Goal: Register for event/course

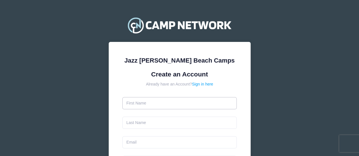
click at [133, 104] on input "text" at bounding box center [179, 103] width 114 height 12
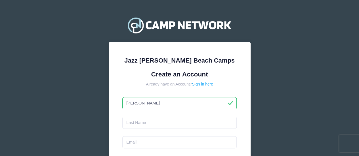
type input "[PERSON_NAME]"
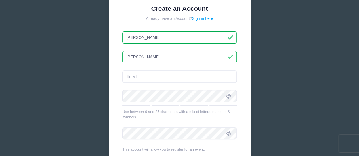
scroll to position [67, 0]
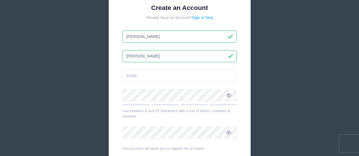
type input "[PERSON_NAME]"
click at [131, 78] on input "email" at bounding box center [179, 76] width 114 height 12
type input "kruppahousehold@gmail.com"
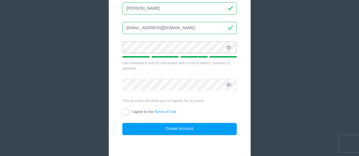
scroll to position [115, 0]
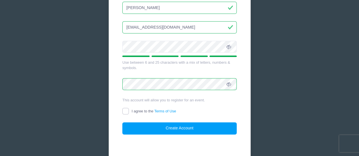
click at [125, 111] on input "I agree to the Terms of Use" at bounding box center [125, 111] width 7 height 7
checkbox input "true"
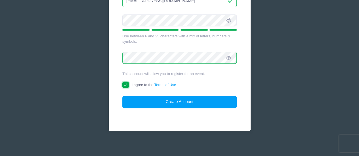
scroll to position [143, 0]
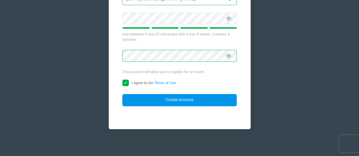
click at [200, 100] on button "Create Account" at bounding box center [179, 100] width 114 height 12
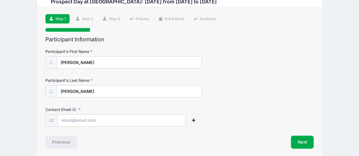
scroll to position [42, 0]
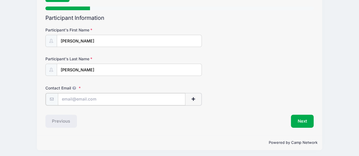
click at [61, 99] on input "Contact Email" at bounding box center [122, 99] width 128 height 12
type input "[EMAIL_ADDRESS][DOMAIN_NAME]"
click at [115, 131] on div "Step 1 /7 Step 1 Step 2 Step 3 Policies Extra Items Summary Participant Informa…" at bounding box center [179, 59] width 285 height 149
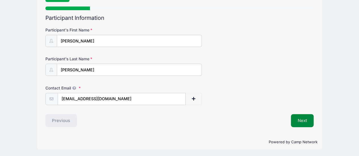
click at [301, 119] on button "Next" at bounding box center [302, 120] width 23 height 13
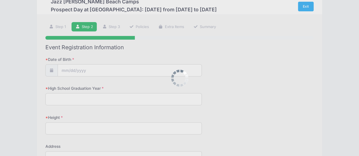
scroll to position [0, 0]
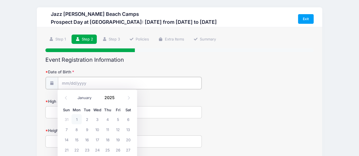
click at [61, 84] on input "Date of Birth" at bounding box center [129, 83] width 143 height 12
click at [128, 98] on icon at bounding box center [129, 98] width 4 height 4
select select "9"
click at [129, 130] on span "11" at bounding box center [128, 129] width 10 height 10
type input "10/11/2025"
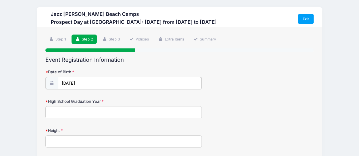
click at [81, 83] on input "10/11/2025" at bounding box center [129, 83] width 143 height 12
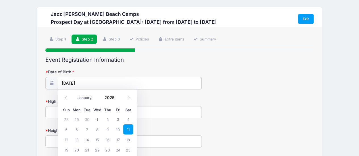
click at [74, 80] on input "10/11/2025" at bounding box center [129, 83] width 143 height 12
click at [86, 81] on input "10/11/2025" at bounding box center [129, 83] width 143 height 12
click at [89, 81] on input "10/11/2025" at bounding box center [129, 83] width 143 height 12
click at [59, 84] on input "Date of Birth" at bounding box center [129, 83] width 143 height 12
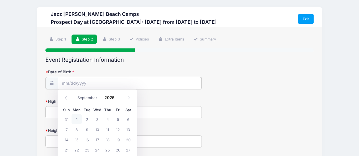
click at [59, 84] on input "Date of Birth" at bounding box center [129, 83] width 143 height 12
click at [64, 81] on input "Date of Birth" at bounding box center [129, 83] width 143 height 12
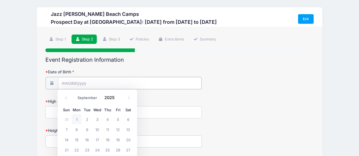
click at [64, 81] on input "Date of Birth" at bounding box center [129, 83] width 143 height 12
click at [91, 81] on input "Date of Birth" at bounding box center [129, 83] width 143 height 12
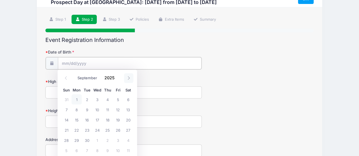
scroll to position [19, 0]
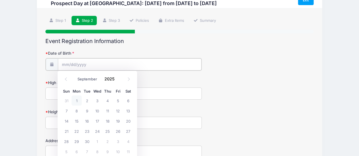
click at [80, 66] on input "Date of Birth" at bounding box center [129, 64] width 143 height 12
click at [65, 78] on icon at bounding box center [66, 79] width 4 height 4
select select "7"
click at [117, 82] on span at bounding box center [118, 81] width 4 height 4
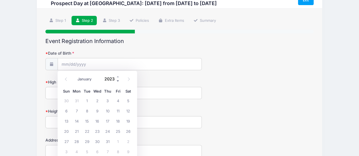
click at [117, 82] on span at bounding box center [118, 81] width 4 height 4
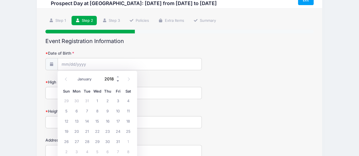
click at [117, 82] on span at bounding box center [118, 81] width 4 height 4
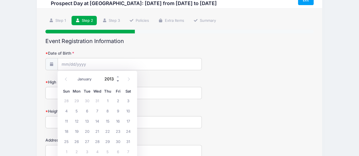
click at [117, 82] on span at bounding box center [118, 81] width 4 height 4
type input "2009"
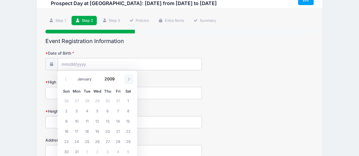
click at [128, 80] on icon at bounding box center [129, 79] width 4 height 4
select select "9"
click at [67, 123] on span "11" at bounding box center [66, 121] width 10 height 10
type input "10/11/2009"
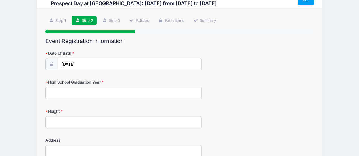
click at [57, 92] on input "High School Graduation Year" at bounding box center [123, 93] width 156 height 12
type input "2027"
click at [54, 120] on input "Height" at bounding box center [123, 122] width 156 height 12
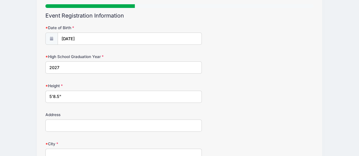
scroll to position [48, 0]
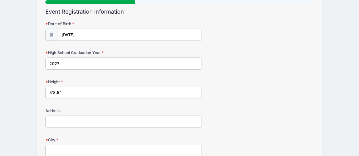
type input "5'8.5""
click at [50, 116] on input "Address" at bounding box center [123, 122] width 156 height 12
type input "530 Sportsman Park Dr"
click at [58, 93] on input "5'8.5"" at bounding box center [123, 93] width 156 height 12
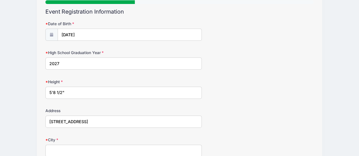
click at [62, 94] on input "5'8 1/2"" at bounding box center [123, 93] width 156 height 12
click at [54, 92] on input "5'8.5"" at bounding box center [123, 93] width 156 height 12
type input "5' 8.5""
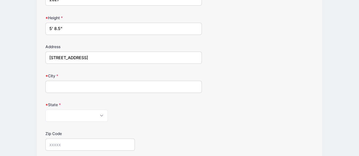
scroll to position [113, 0]
click at [52, 83] on input "City" at bounding box center [123, 86] width 156 height 12
type input "Seffner"
click at [45, 115] on div "Step 2 /7 Step 1 Step 2 Step 3 Policies Extra Items Summary Participant Informa…" at bounding box center [179, 100] width 285 height 372
click at [53, 113] on select "Alabama Alaska American Samoa Arizona Arkansas Armed Forces Africa Armed Forces…" at bounding box center [76, 115] width 62 height 12
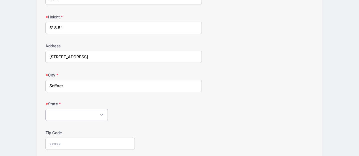
select select "FL"
click at [45, 109] on select "Alabama Alaska American Samoa Arizona Arkansas Armed Forces Africa Armed Forces…" at bounding box center [76, 115] width 62 height 12
click at [47, 142] on input "Zip Code" at bounding box center [89, 144] width 89 height 12
type input "33584"
click at [32, 116] on div "Jazz Schmidt Beach Camps Prospect Day at Palm Beach Atlantic University: Septem…" at bounding box center [180, 98] width 342 height 422
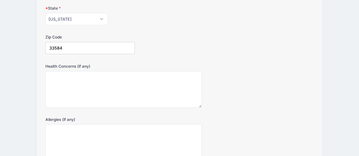
scroll to position [209, 0]
click at [56, 78] on textarea "Health Concerns (if any)" at bounding box center [123, 89] width 156 height 37
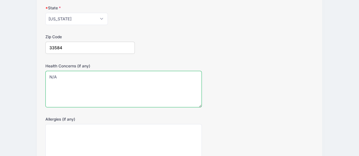
type textarea "N/A"
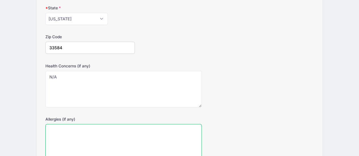
click at [52, 133] on textarea "Allergies (if any)" at bounding box center [123, 142] width 156 height 37
type textarea "N/A"
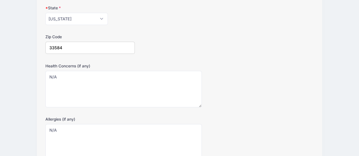
click at [32, 108] on div "Jazz Schmidt Beach Camps Prospect Day at Palm Beach Atlantic University: Septem…" at bounding box center [180, 2] width 342 height 422
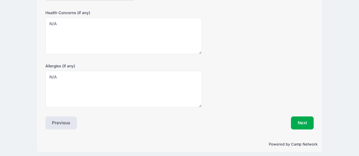
scroll to position [264, 0]
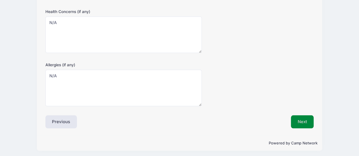
click at [302, 120] on button "Next" at bounding box center [302, 121] width 23 height 13
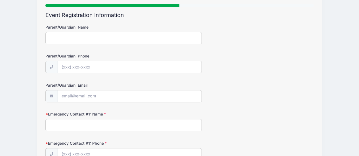
scroll to position [0, 0]
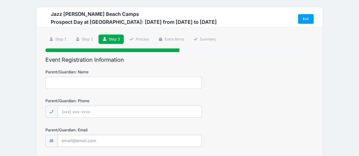
click at [49, 81] on input "Parent/Guardian: Name" at bounding box center [123, 83] width 156 height 12
type input "Bill Kruppa"
click at [65, 111] on input "Parent/Guardian: Phone" at bounding box center [129, 112] width 143 height 12
type input "(443) 521-2762"
click at [65, 143] on input "Parent/Guardian: Email" at bounding box center [129, 141] width 143 height 12
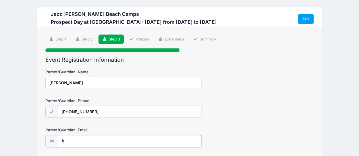
type input "b"
type input "pastorkruppa@gmail.com"
click at [26, 117] on div "Jazz Schmidt Beach Camps Prospect Day at Palm Beach Atlantic University: Septem…" at bounding box center [180, 143] width 342 height 286
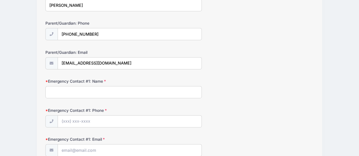
scroll to position [78, 0]
click at [52, 93] on input "Emergency Contact #1: Name" at bounding box center [123, 92] width 156 height 12
type input "Rebecca Kruppa"
click at [60, 116] on input "Emergency Contact #1: Phone" at bounding box center [129, 121] width 143 height 12
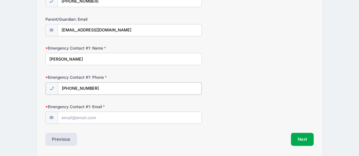
scroll to position [129, 0]
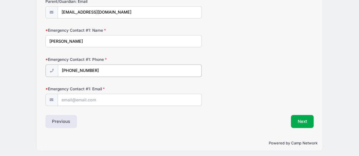
type input "(603) 340-6840"
click at [62, 97] on input "Emergency Contact #1: Email" at bounding box center [129, 100] width 143 height 12
type input "kruppahousehold@gmail.com"
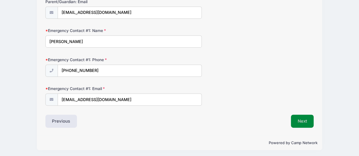
click at [304, 119] on button "Next" at bounding box center [302, 121] width 23 height 13
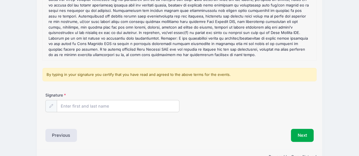
scroll to position [96, 0]
click at [59, 106] on input "Signature" at bounding box center [118, 106] width 122 height 12
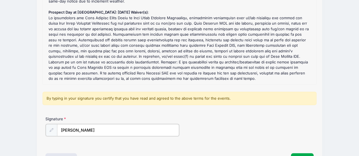
scroll to position [111, 0]
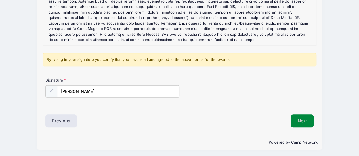
type input "Rebecca Kruppa"
click at [297, 119] on button "Next" at bounding box center [302, 120] width 23 height 13
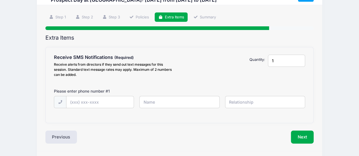
scroll to position [0, 0]
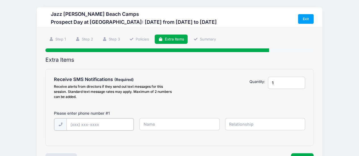
click at [75, 124] on input "text" at bounding box center [99, 124] width 67 height 12
type input "(443) 521-2762"
click at [163, 123] on input "text" at bounding box center [179, 124] width 80 height 12
type input "Bill Kruppa"
click at [232, 125] on input "text" at bounding box center [265, 124] width 80 height 12
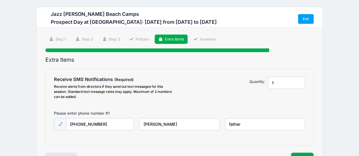
type input "father"
click at [27, 109] on div "Jazz Schmidt Beach Camps Prospect Day at Palm Beach Atlantic University: Septem…" at bounding box center [180, 98] width 342 height 196
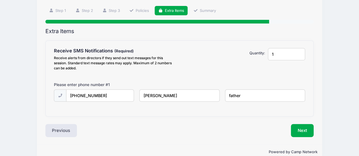
scroll to position [39, 0]
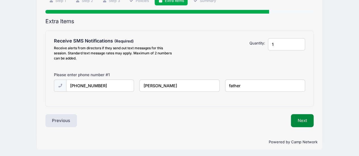
click at [301, 120] on button "Next" at bounding box center [302, 120] width 23 height 13
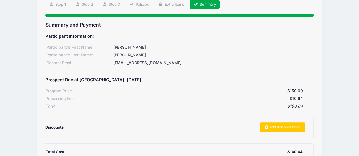
scroll to position [104, 0]
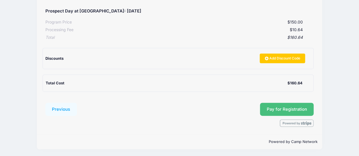
click at [274, 107] on span "Pay for Registration" at bounding box center [286, 109] width 40 height 5
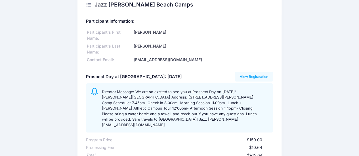
scroll to position [12, 0]
click at [261, 76] on link "View Registration" at bounding box center [254, 77] width 38 height 10
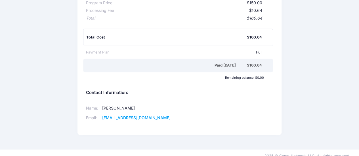
scroll to position [0, 0]
